Goal: Task Accomplishment & Management: Use online tool/utility

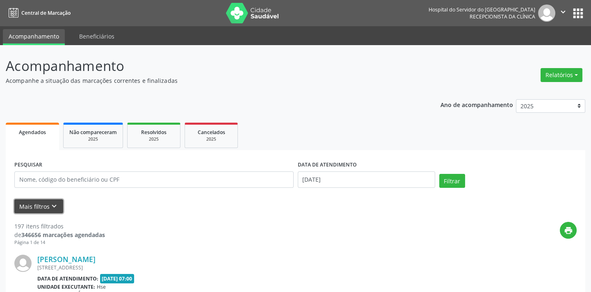
click at [41, 208] on button "Mais filtros keyboard_arrow_down" at bounding box center [38, 206] width 49 height 14
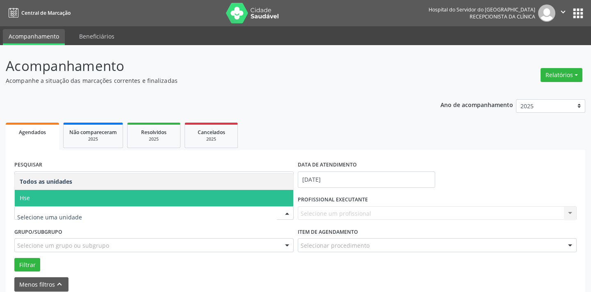
click at [37, 194] on span "Hse" at bounding box center [154, 198] width 279 height 16
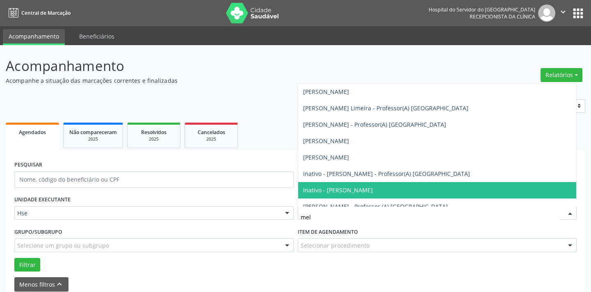
type input "meli"
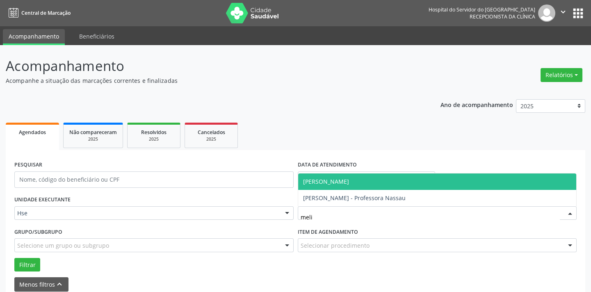
click at [347, 184] on span "[PERSON_NAME]" at bounding box center [326, 182] width 46 height 8
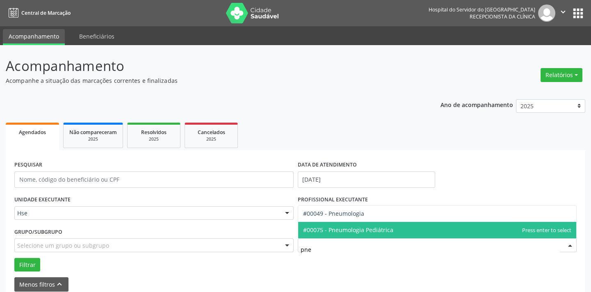
type input "pneu"
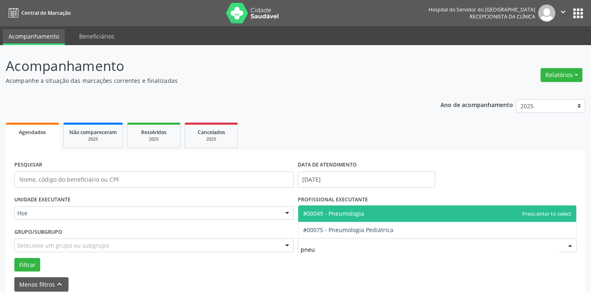
click at [361, 216] on span "#00049 - Pneumologia" at bounding box center [333, 214] width 61 height 8
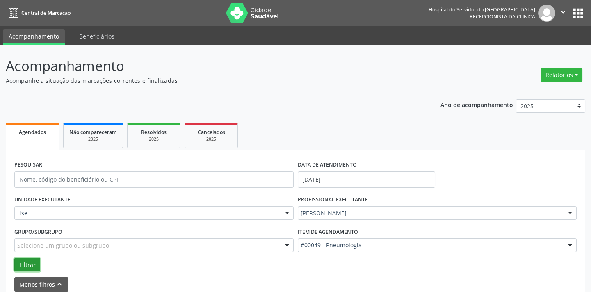
click at [28, 261] on button "Filtrar" at bounding box center [27, 265] width 26 height 14
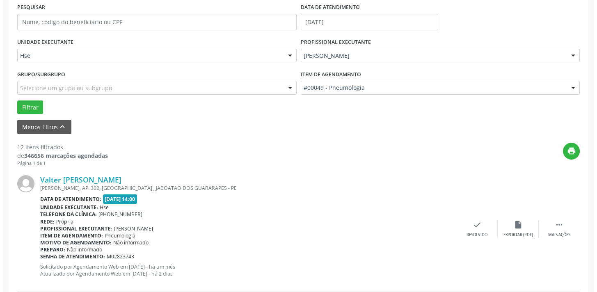
scroll to position [224, 0]
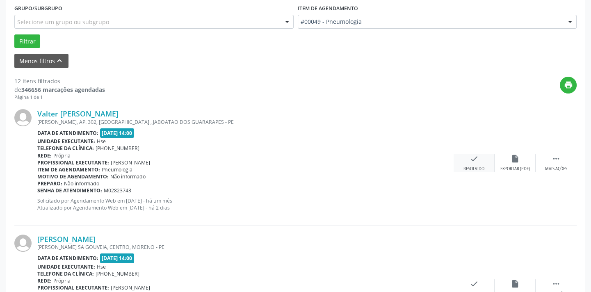
click at [471, 166] on div "Resolvido" at bounding box center [474, 169] width 21 height 6
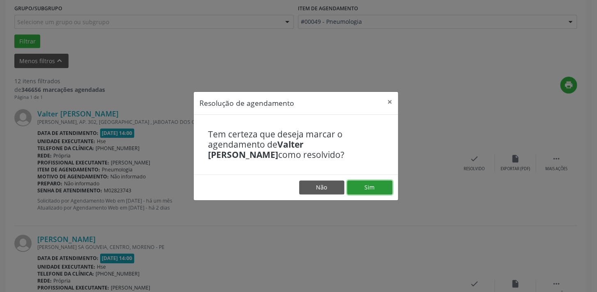
click at [373, 188] on button "Sim" at bounding box center [369, 188] width 45 height 14
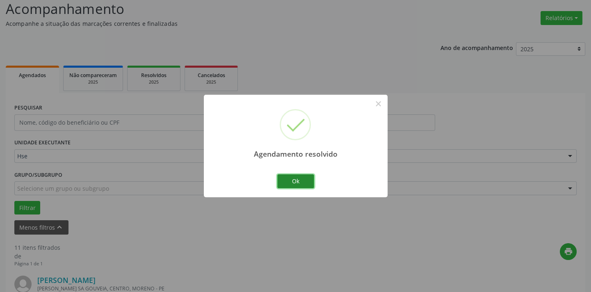
click at [302, 182] on button "Ok" at bounding box center [295, 181] width 37 height 14
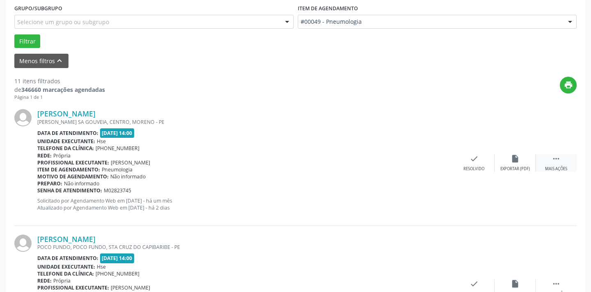
click at [551, 159] on div " Mais ações" at bounding box center [556, 163] width 41 height 18
click at [511, 164] on div "alarm_off Não compareceu" at bounding box center [515, 163] width 41 height 18
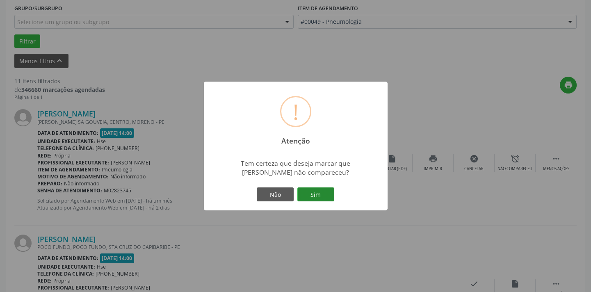
click at [314, 190] on button "Sim" at bounding box center [315, 194] width 37 height 14
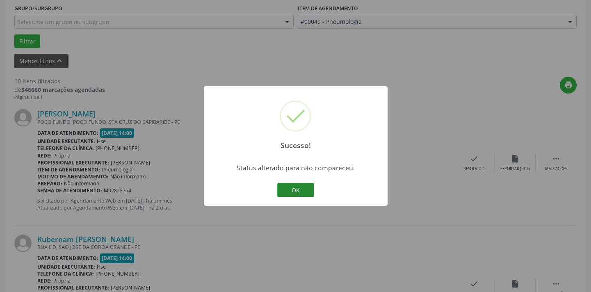
click at [292, 188] on button "OK" at bounding box center [295, 190] width 37 height 14
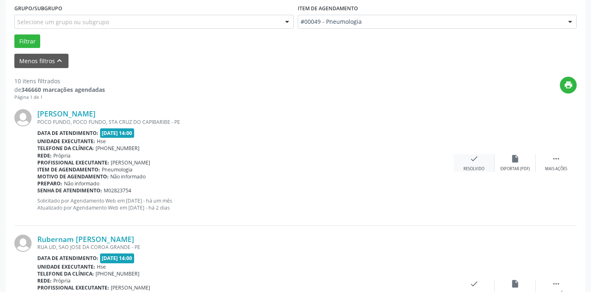
click at [468, 167] on div "Resolvido" at bounding box center [474, 169] width 21 height 6
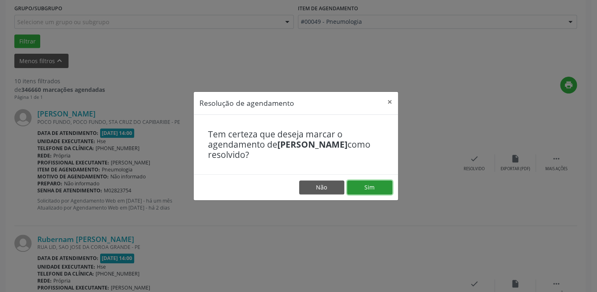
click at [356, 188] on button "Sim" at bounding box center [369, 188] width 45 height 14
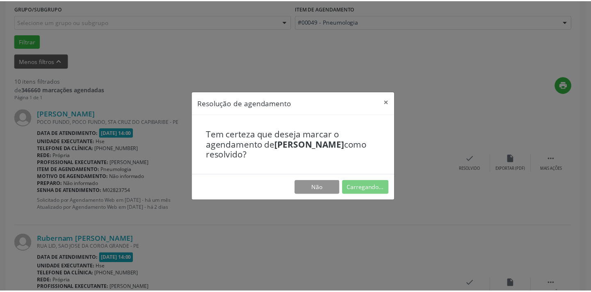
scroll to position [57, 0]
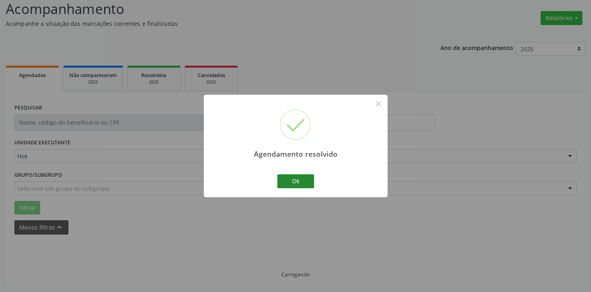
click at [293, 187] on div "Agendamento resolvido × Ok Cancel" at bounding box center [296, 146] width 184 height 102
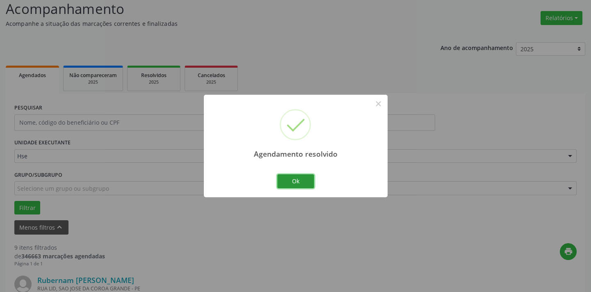
click at [296, 181] on button "Ok" at bounding box center [295, 181] width 37 height 14
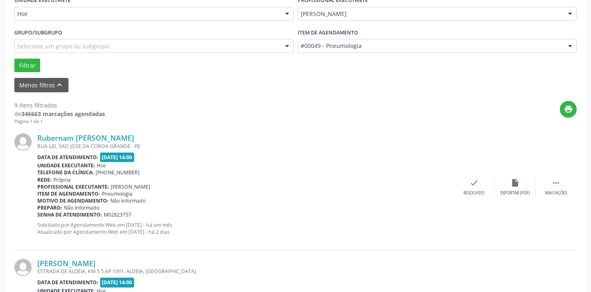
scroll to position [243, 0]
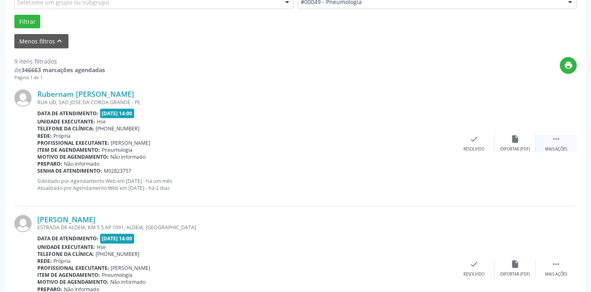
click at [553, 144] on div " Mais ações" at bounding box center [556, 144] width 41 height 18
click at [512, 142] on icon "alarm_off" at bounding box center [515, 139] width 9 height 9
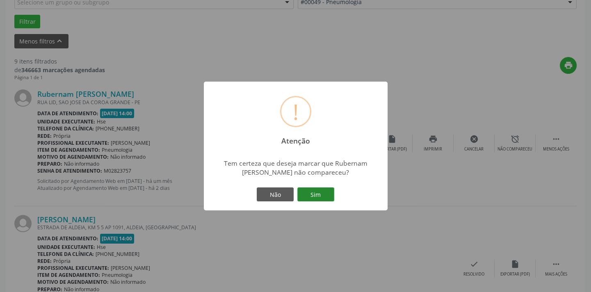
click at [310, 193] on button "Sim" at bounding box center [315, 194] width 37 height 14
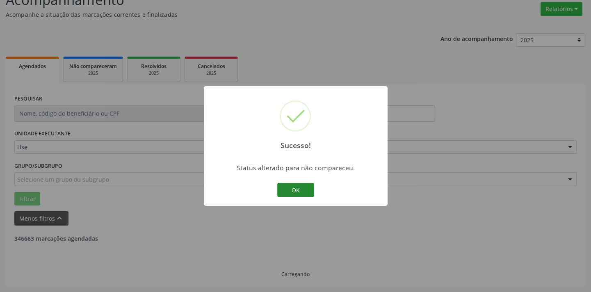
click at [305, 193] on button "OK" at bounding box center [295, 190] width 37 height 14
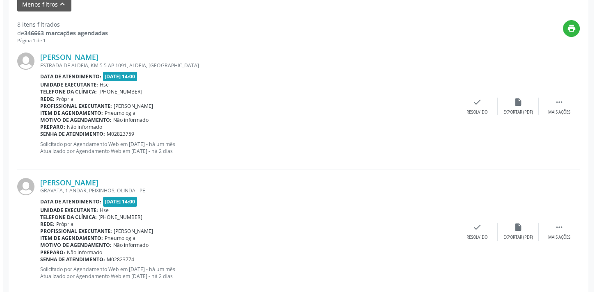
scroll to position [281, 0]
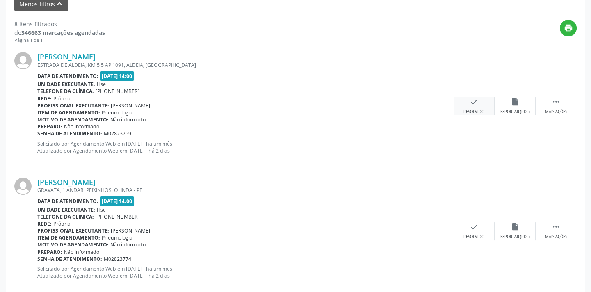
click at [473, 106] on div "check Resolvido" at bounding box center [474, 106] width 41 height 18
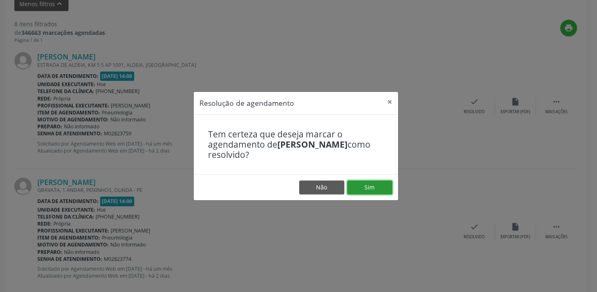
click at [369, 188] on button "Sim" at bounding box center [369, 188] width 45 height 14
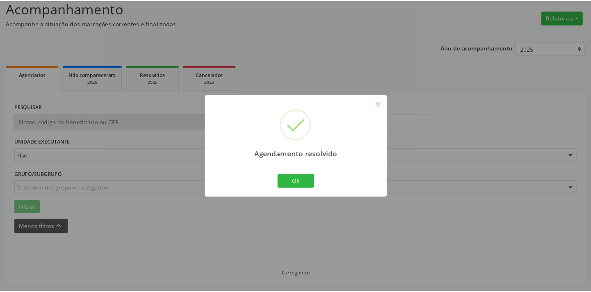
scroll to position [57, 0]
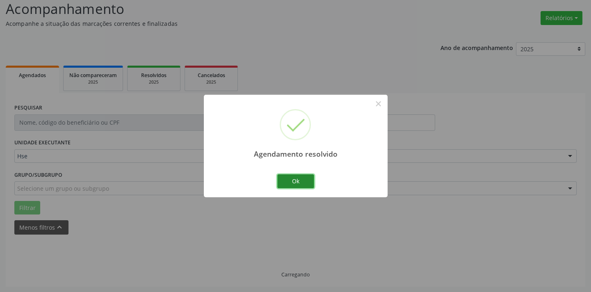
click at [300, 181] on button "Ok" at bounding box center [295, 181] width 37 height 14
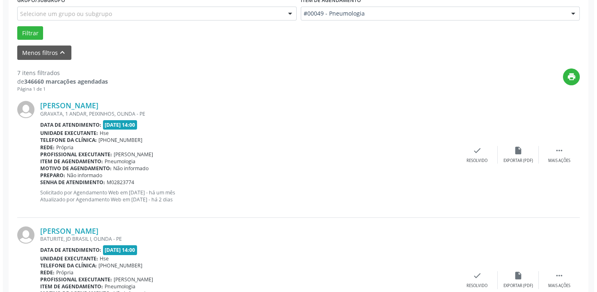
scroll to position [243, 0]
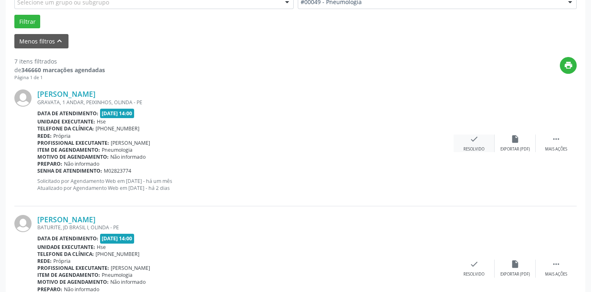
click at [471, 147] on div "Resolvido" at bounding box center [474, 149] width 21 height 6
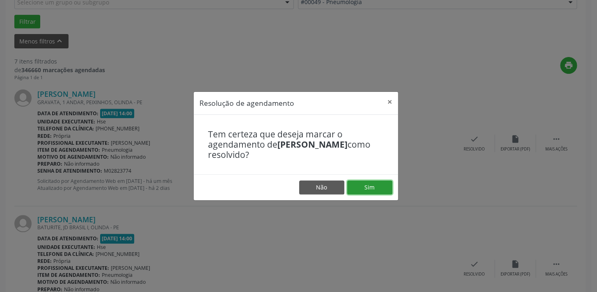
click at [376, 192] on button "Sim" at bounding box center [369, 188] width 45 height 14
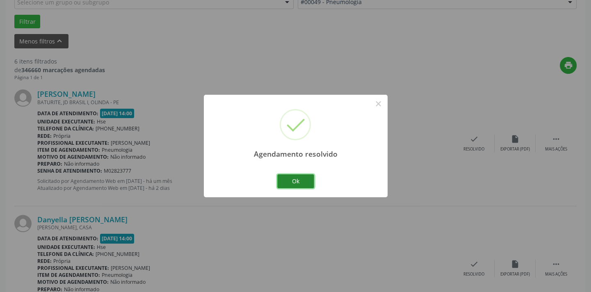
click at [302, 182] on button "Ok" at bounding box center [295, 181] width 37 height 14
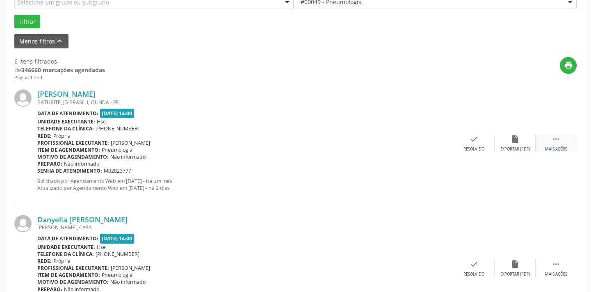
click at [557, 147] on div "Mais ações" at bounding box center [556, 149] width 22 height 6
click at [521, 144] on div "alarm_off Não compareceu" at bounding box center [515, 144] width 41 height 18
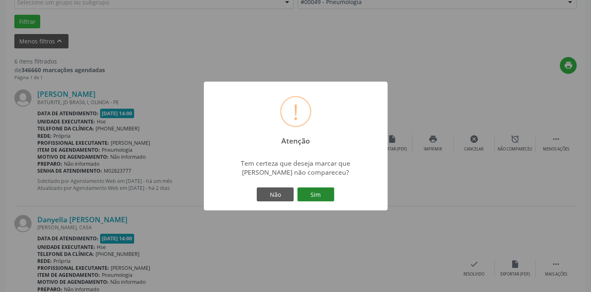
click at [313, 194] on button "Sim" at bounding box center [315, 194] width 37 height 14
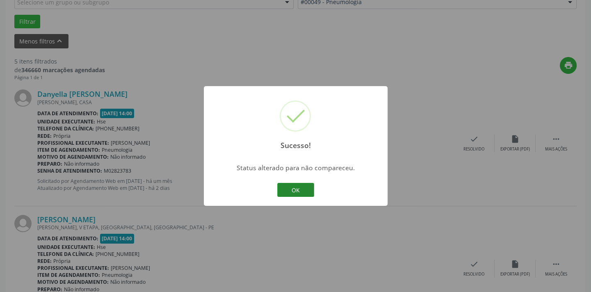
click at [284, 189] on button "OK" at bounding box center [295, 190] width 37 height 14
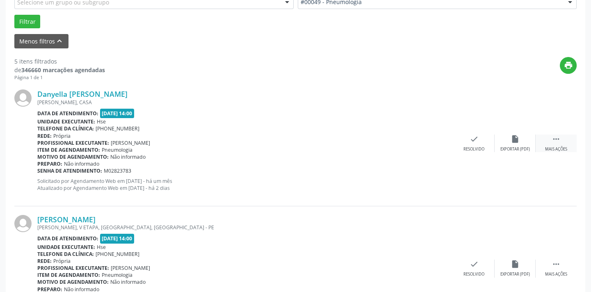
click at [551, 146] on div "Mais ações" at bounding box center [556, 149] width 22 height 6
click at [508, 144] on div "alarm_off Não compareceu" at bounding box center [515, 144] width 41 height 18
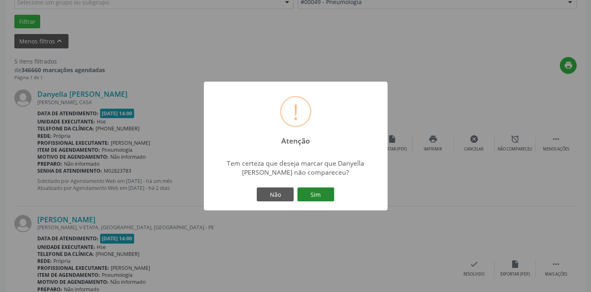
click at [326, 194] on button "Sim" at bounding box center [315, 194] width 37 height 14
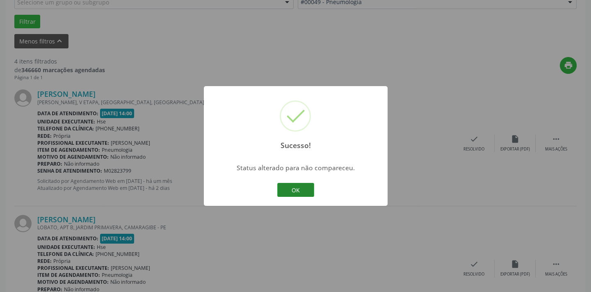
click at [303, 189] on button "OK" at bounding box center [295, 190] width 37 height 14
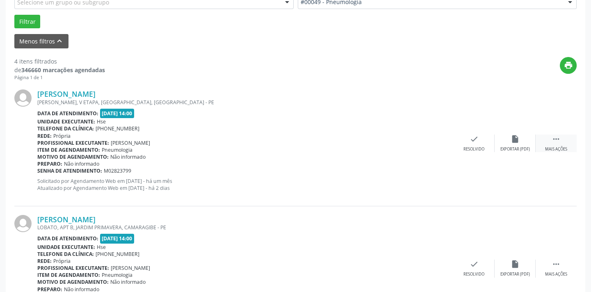
click at [551, 143] on div " Mais ações" at bounding box center [556, 144] width 41 height 18
click at [513, 143] on div "alarm_off Não compareceu" at bounding box center [515, 144] width 41 height 18
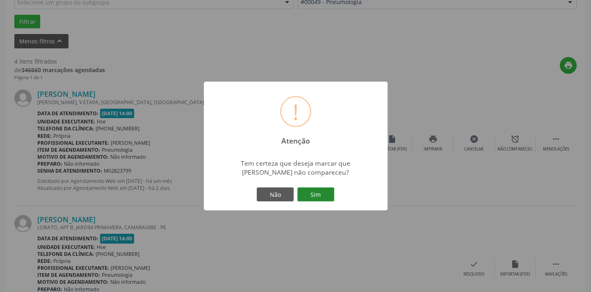
click at [319, 197] on button "Sim" at bounding box center [315, 194] width 37 height 14
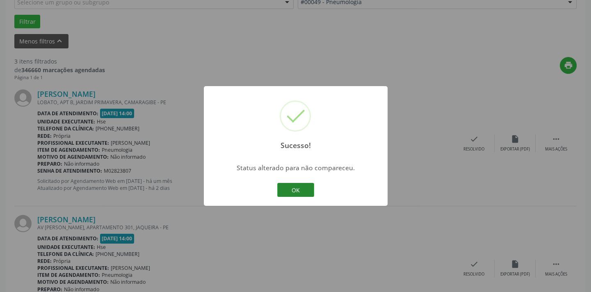
click at [300, 191] on button "OK" at bounding box center [295, 190] width 37 height 14
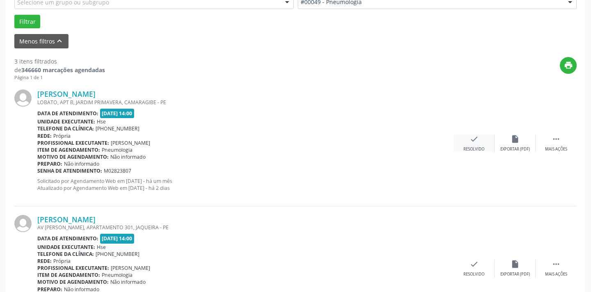
click at [472, 141] on icon "check" at bounding box center [474, 139] width 9 height 9
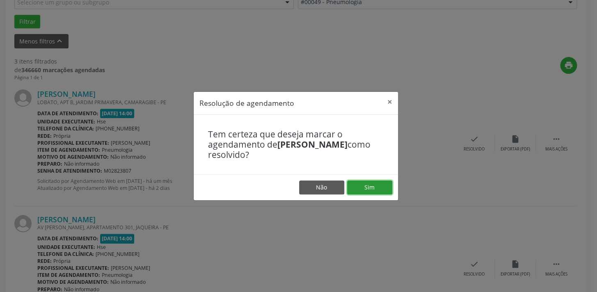
click at [377, 187] on button "Sim" at bounding box center [369, 188] width 45 height 14
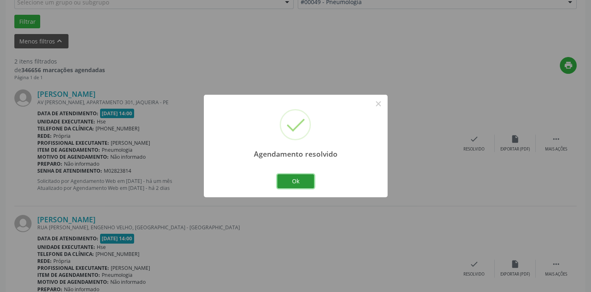
click at [304, 182] on button "Ok" at bounding box center [295, 181] width 37 height 14
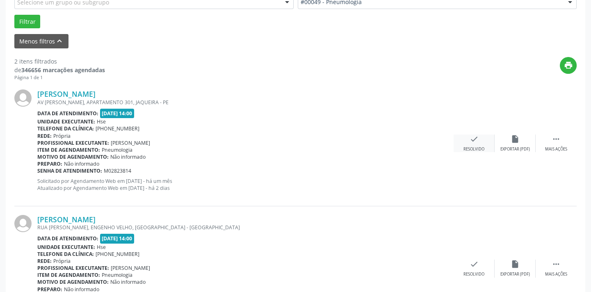
click at [487, 148] on div "check Resolvido" at bounding box center [474, 144] width 41 height 18
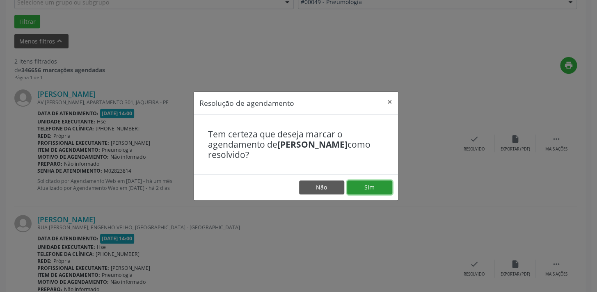
click at [374, 192] on button "Sim" at bounding box center [369, 188] width 45 height 14
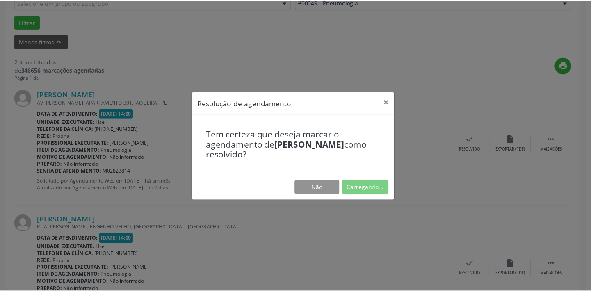
scroll to position [57, 0]
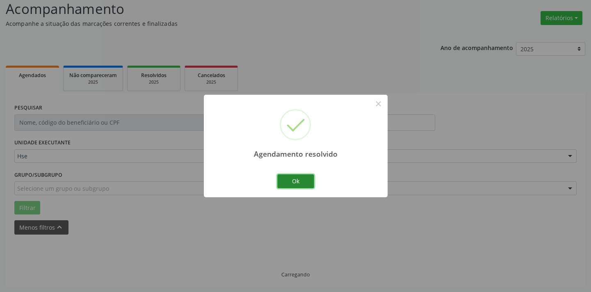
click at [295, 179] on button "Ok" at bounding box center [295, 181] width 37 height 14
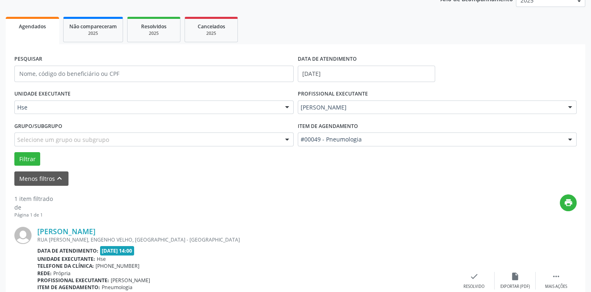
scroll to position [171, 0]
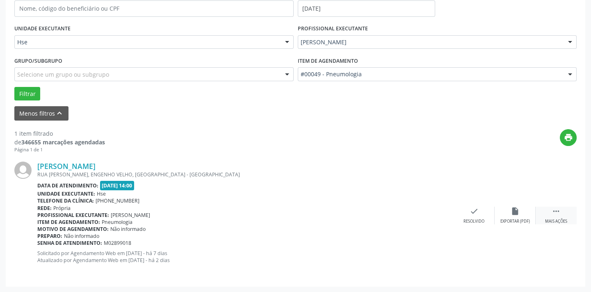
click at [556, 215] on icon "" at bounding box center [556, 211] width 9 height 9
click at [513, 216] on div "alarm_off Não compareceu" at bounding box center [515, 216] width 41 height 18
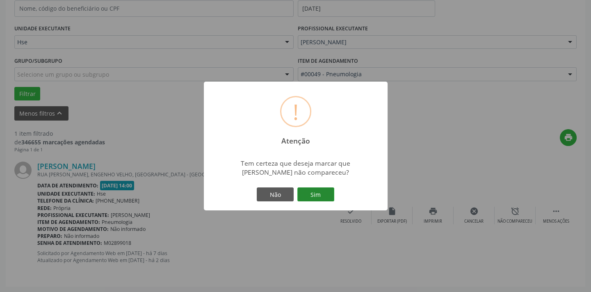
click at [320, 193] on button "Sim" at bounding box center [315, 194] width 37 height 14
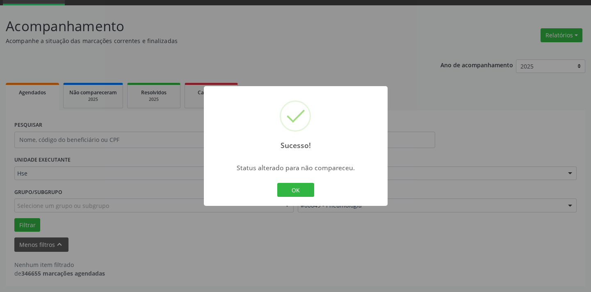
scroll to position [39, 0]
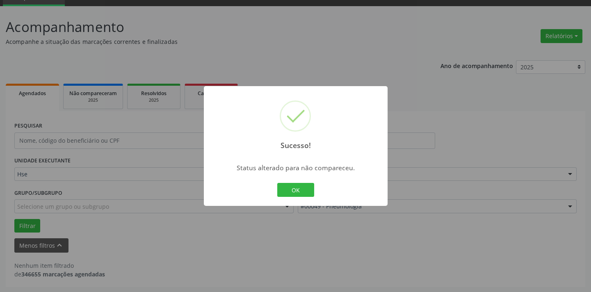
click at [293, 187] on button "OK" at bounding box center [295, 190] width 37 height 14
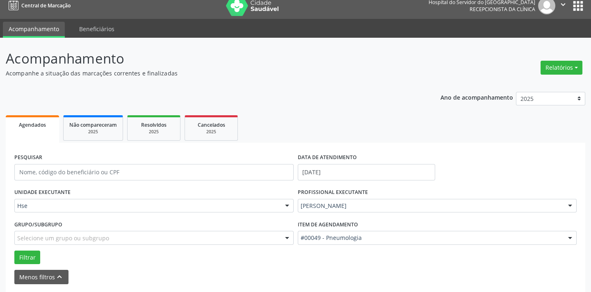
scroll to position [0, 0]
